Goal: Task Accomplishment & Management: Use online tool/utility

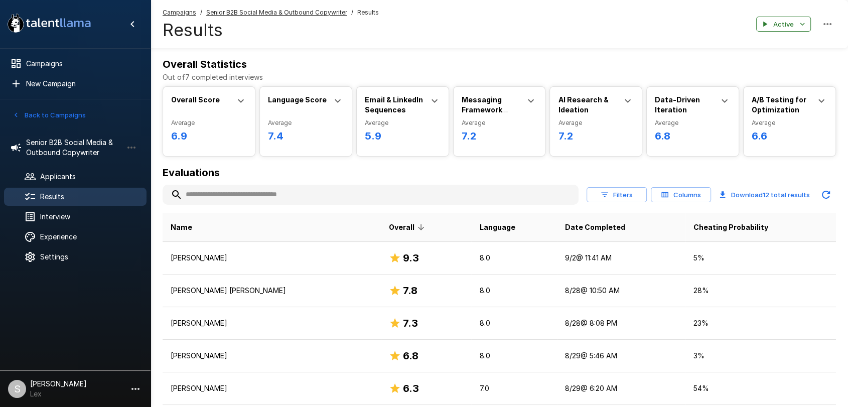
click at [24, 113] on button "Back to Campaigns" at bounding box center [49, 115] width 78 height 16
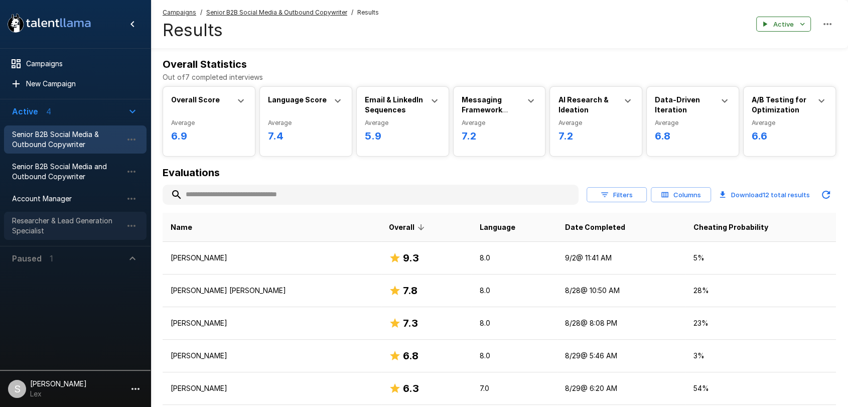
click at [32, 218] on span "Researcher & Lead Generation Specialist" at bounding box center [67, 226] width 110 height 20
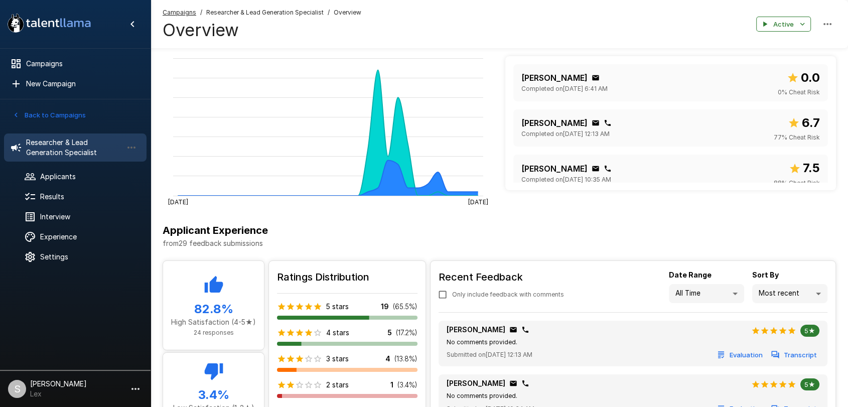
scroll to position [184, 0]
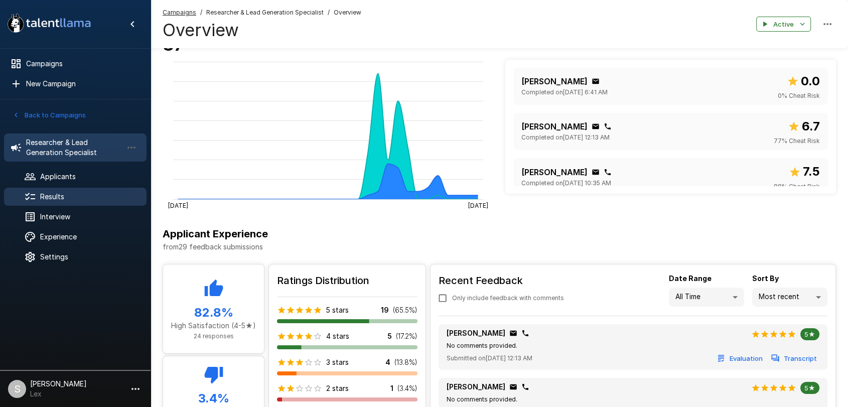
click at [72, 194] on span "Results" at bounding box center [89, 197] width 98 height 10
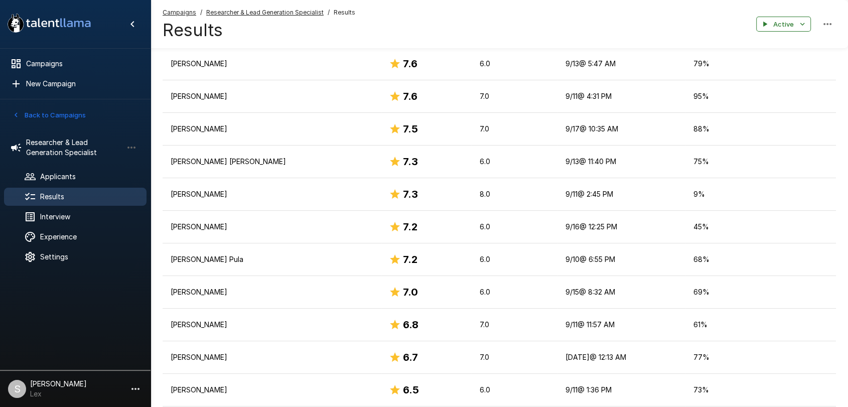
scroll to position [261, 0]
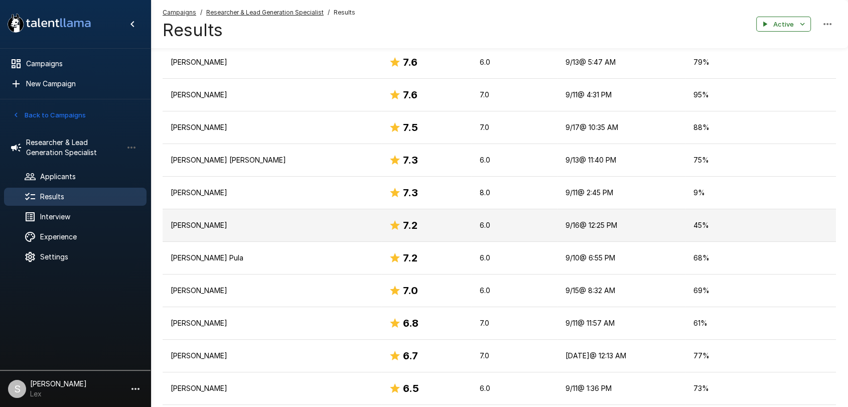
click at [233, 228] on p "[PERSON_NAME]" at bounding box center [272, 225] width 202 height 10
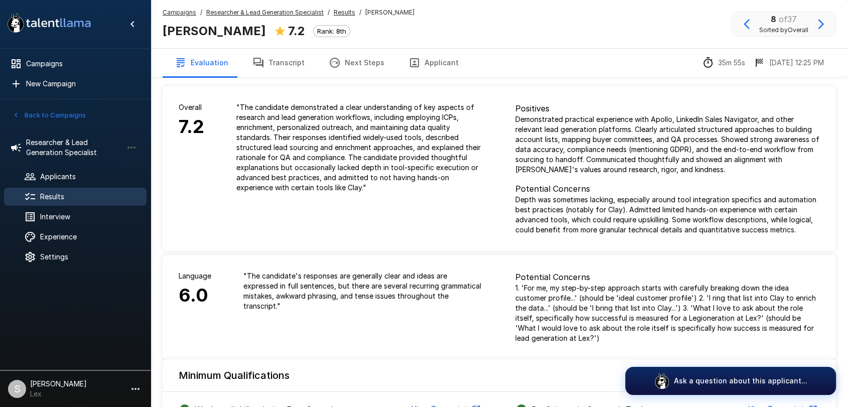
click at [437, 63] on button "Applicant" at bounding box center [433, 63] width 74 height 28
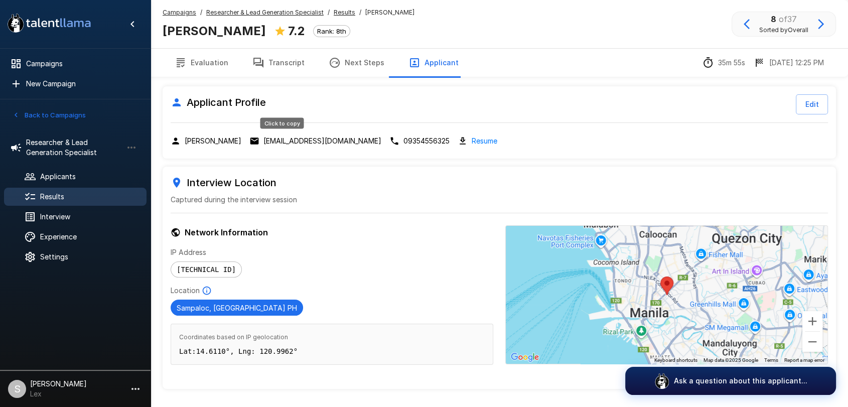
click at [265, 137] on p "[EMAIL_ADDRESS][DOMAIN_NAME]" at bounding box center [322, 141] width 118 height 10
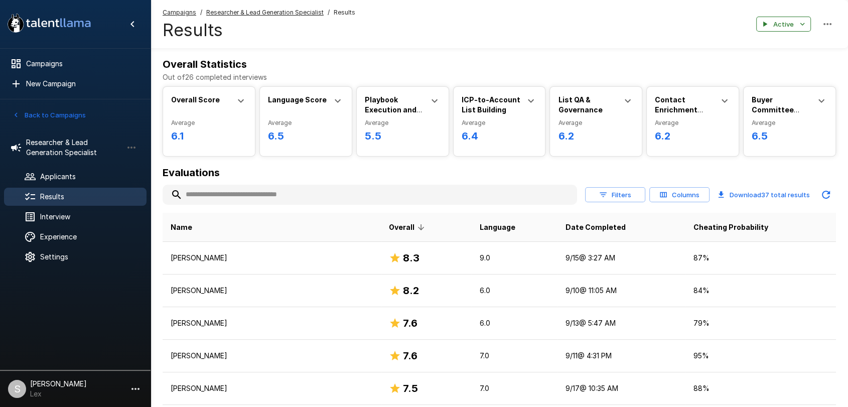
scroll to position [261, 0]
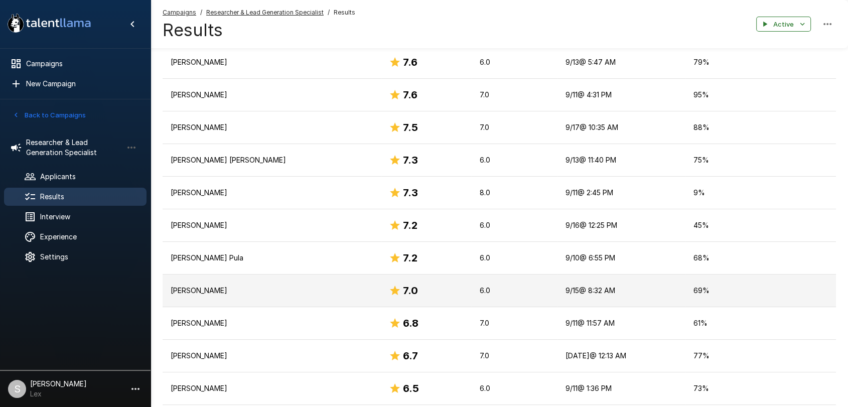
click at [222, 292] on p "[PERSON_NAME]" at bounding box center [272, 290] width 202 height 10
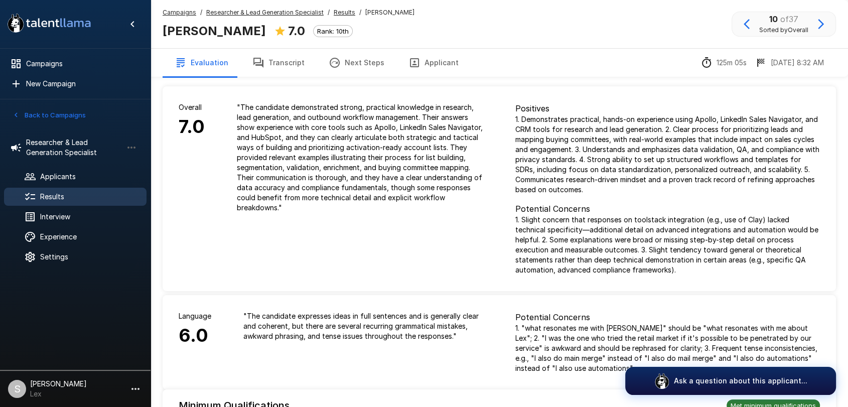
click at [417, 63] on button "Applicant" at bounding box center [433, 63] width 74 height 28
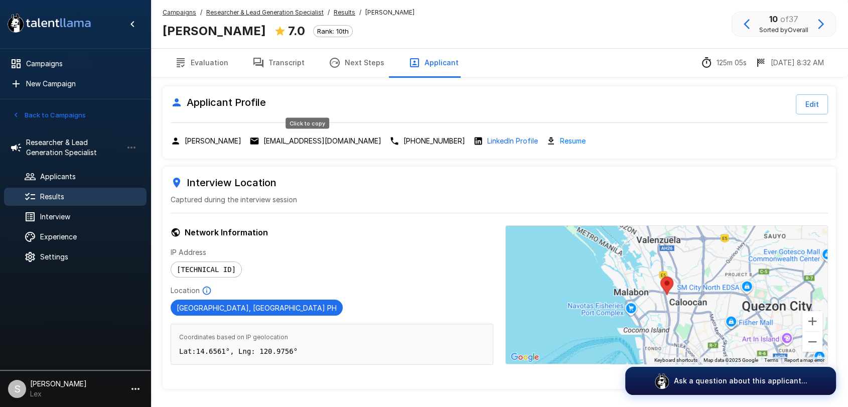
click at [291, 139] on p "[EMAIL_ADDRESS][DOMAIN_NAME]" at bounding box center [322, 141] width 118 height 10
drag, startPoint x: 162, startPoint y: 32, endPoint x: 207, endPoint y: 31, distance: 44.7
click at [207, 31] on b "[PERSON_NAME]" at bounding box center [214, 31] width 103 height 15
copy b "Kzarina"
